Goal: Connect with others: Participate in discussion

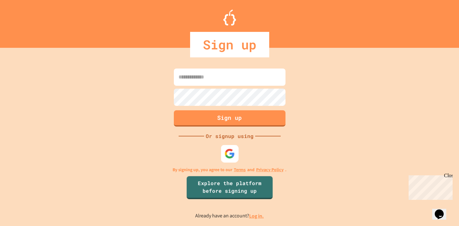
click at [228, 155] on img at bounding box center [229, 153] width 11 height 11
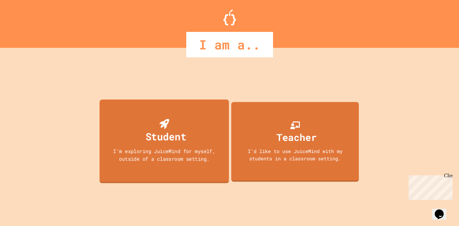
click at [199, 160] on div "I'm exploring JuiceMind for myself, outside of a classroom setting." at bounding box center [164, 154] width 116 height 15
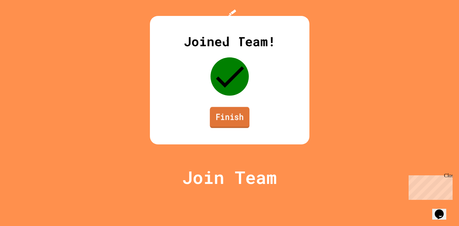
click at [231, 128] on link "Finish" at bounding box center [230, 117] width 40 height 21
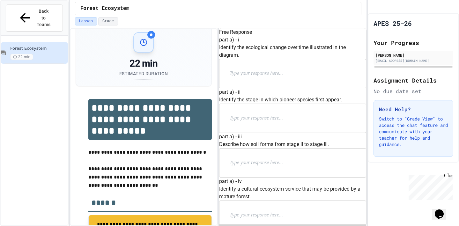
scroll to position [9, 0]
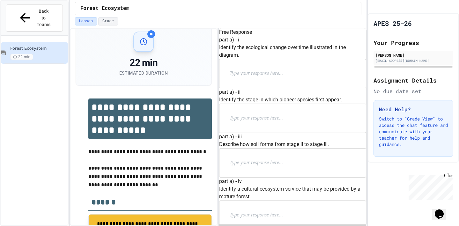
click at [268, 78] on p at bounding box center [271, 74] width 83 height 8
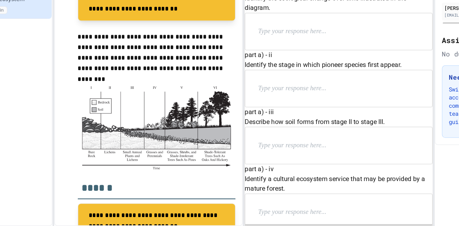
scroll to position [12, 0]
click at [281, 133] on div at bounding box center [293, 118] width 146 height 29
click at [277, 123] on p at bounding box center [271, 118] width 83 height 8
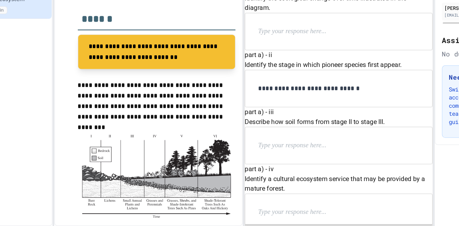
scroll to position [152, 0]
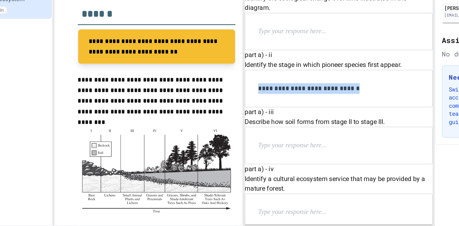
drag, startPoint x: 323, startPoint y: 164, endPoint x: 201, endPoint y: 162, distance: 121.3
click at [201, 161] on div "**********" at bounding box center [218, 127] width 297 height 198
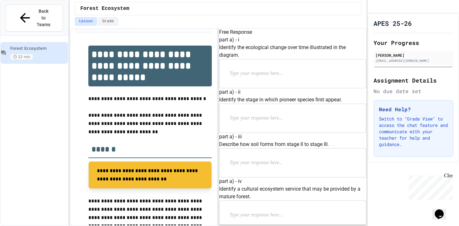
scroll to position [0, 0]
